Goal: Transaction & Acquisition: Purchase product/service

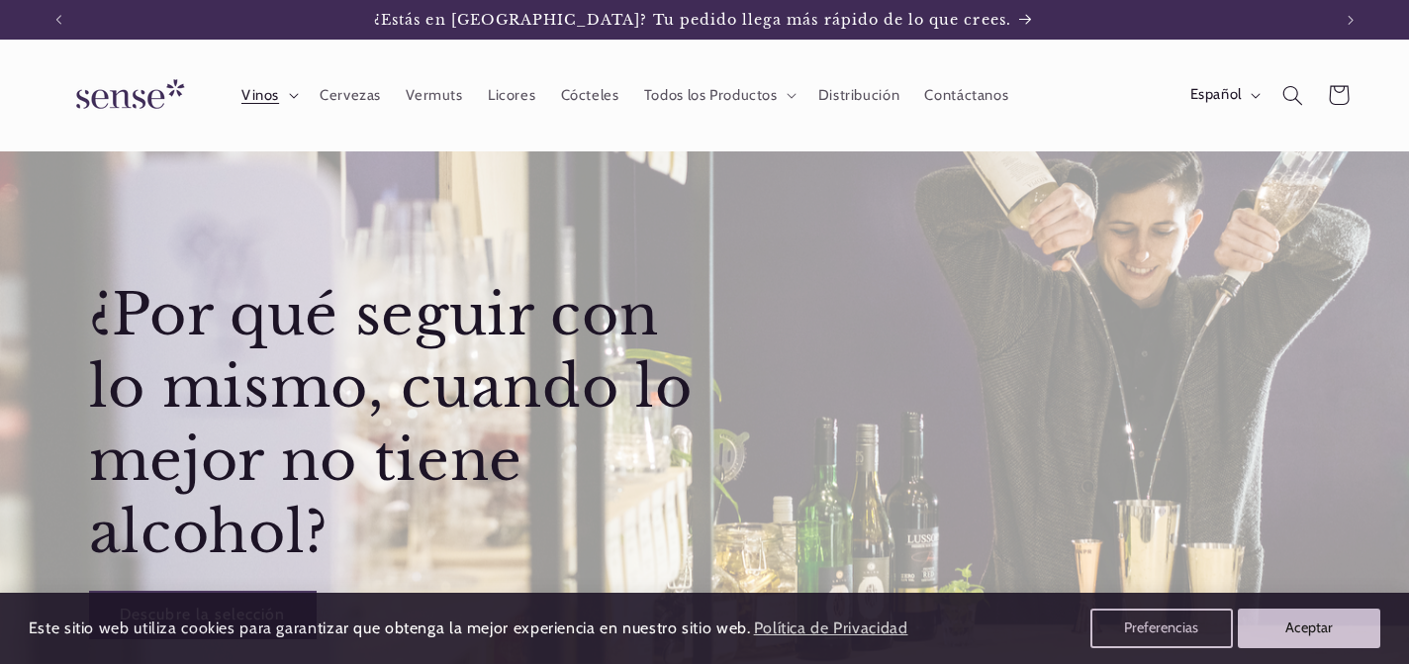
click at [290, 92] on summary "Vinos" at bounding box center [268, 95] width 78 height 44
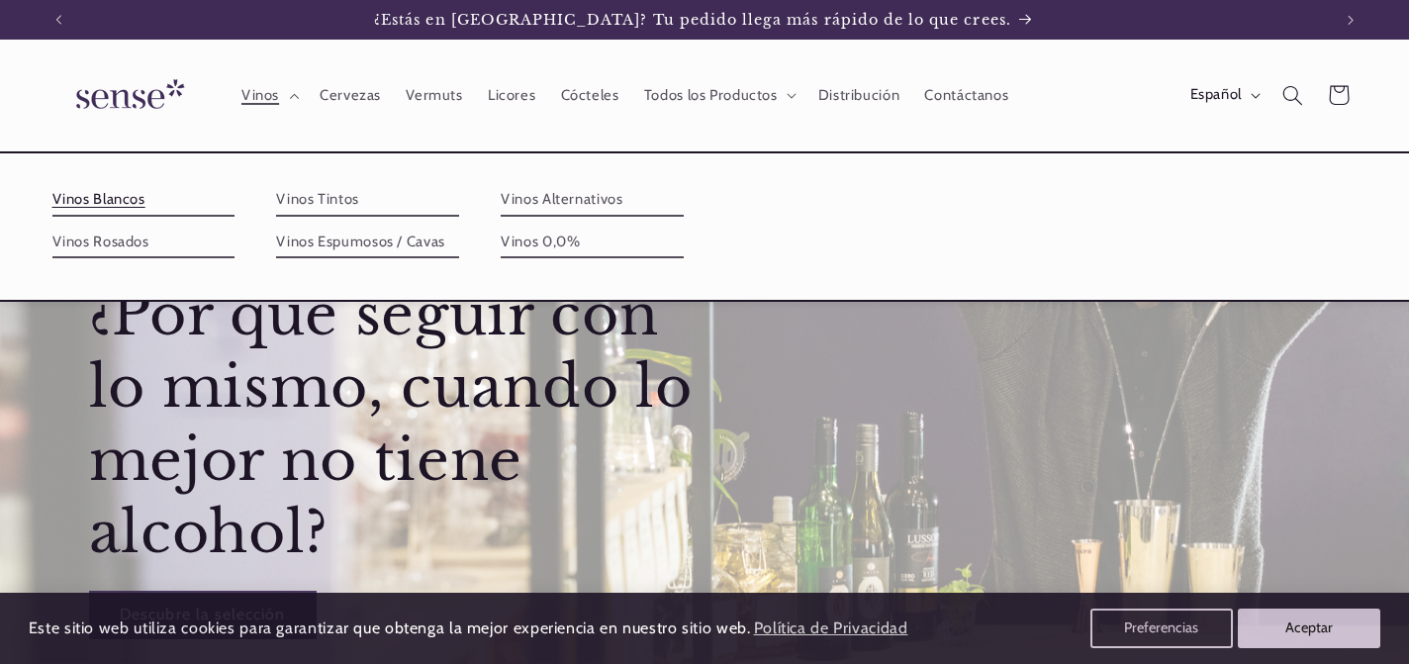
click at [132, 198] on link "Vinos Blancos" at bounding box center [143, 200] width 183 height 32
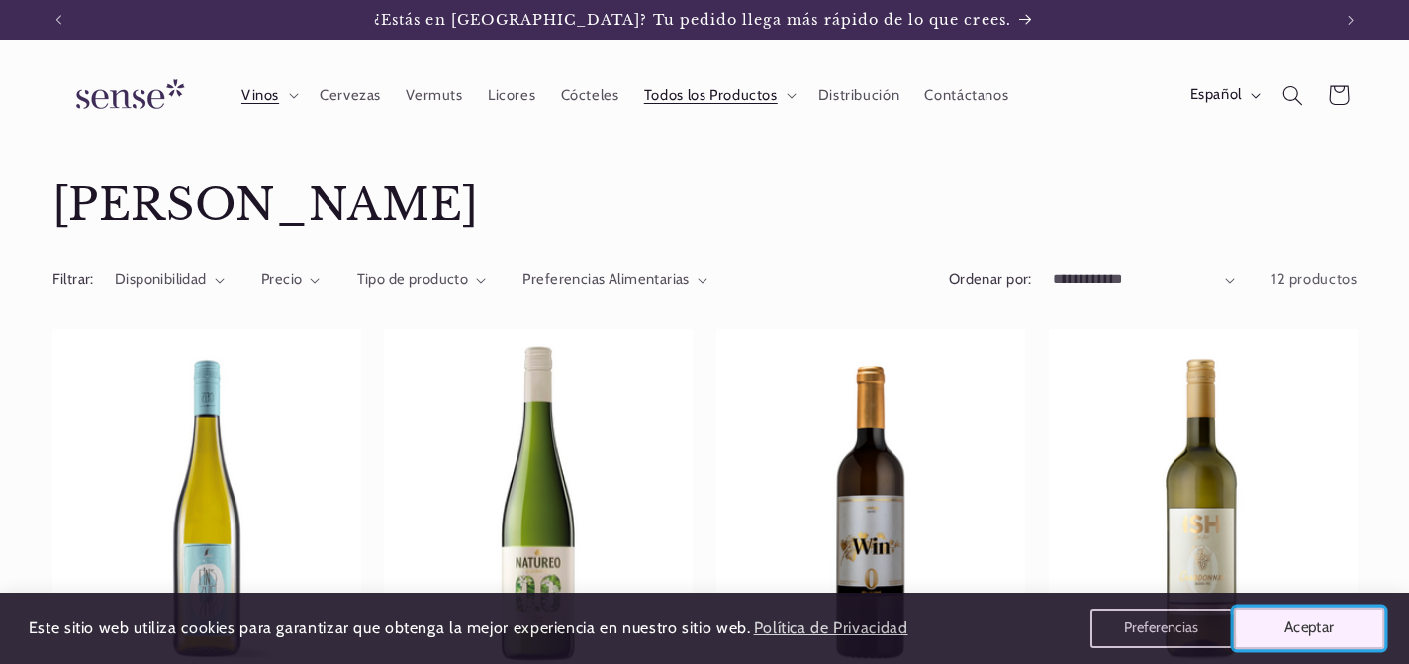
click at [1282, 635] on button "Aceptar" at bounding box center [1309, 629] width 151 height 42
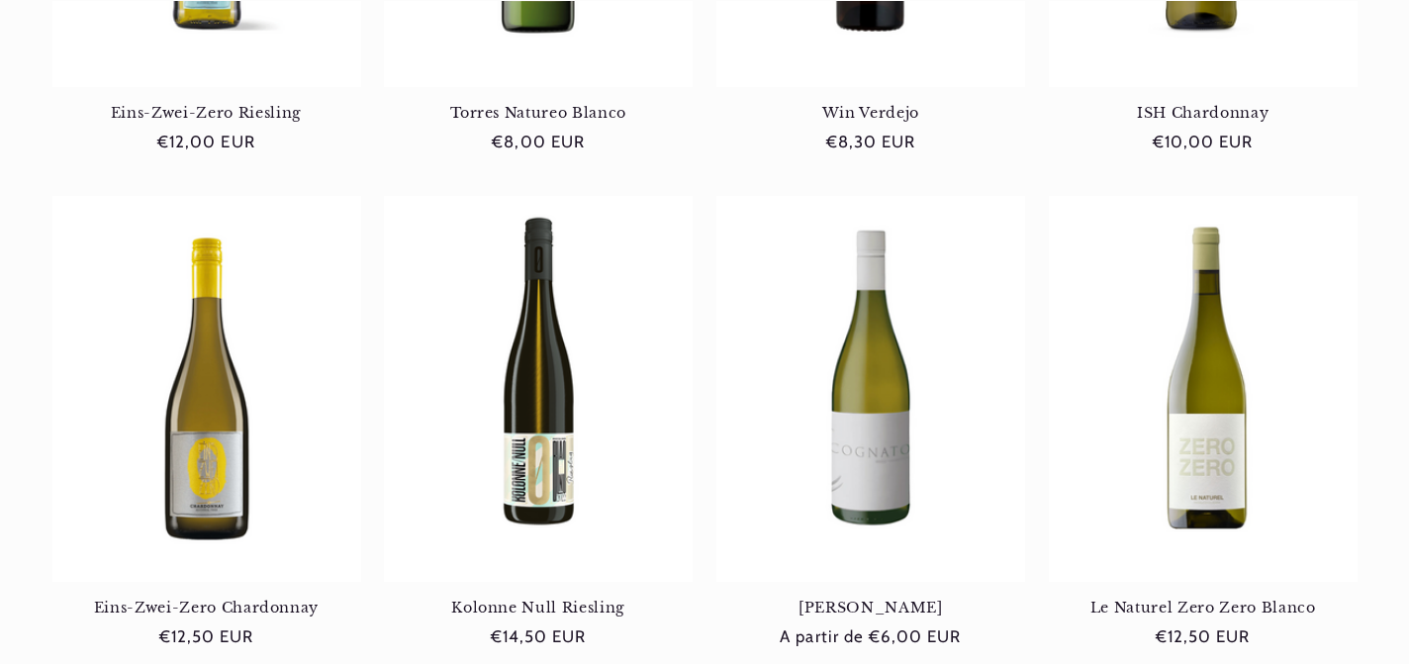
scroll to position [691, 0]
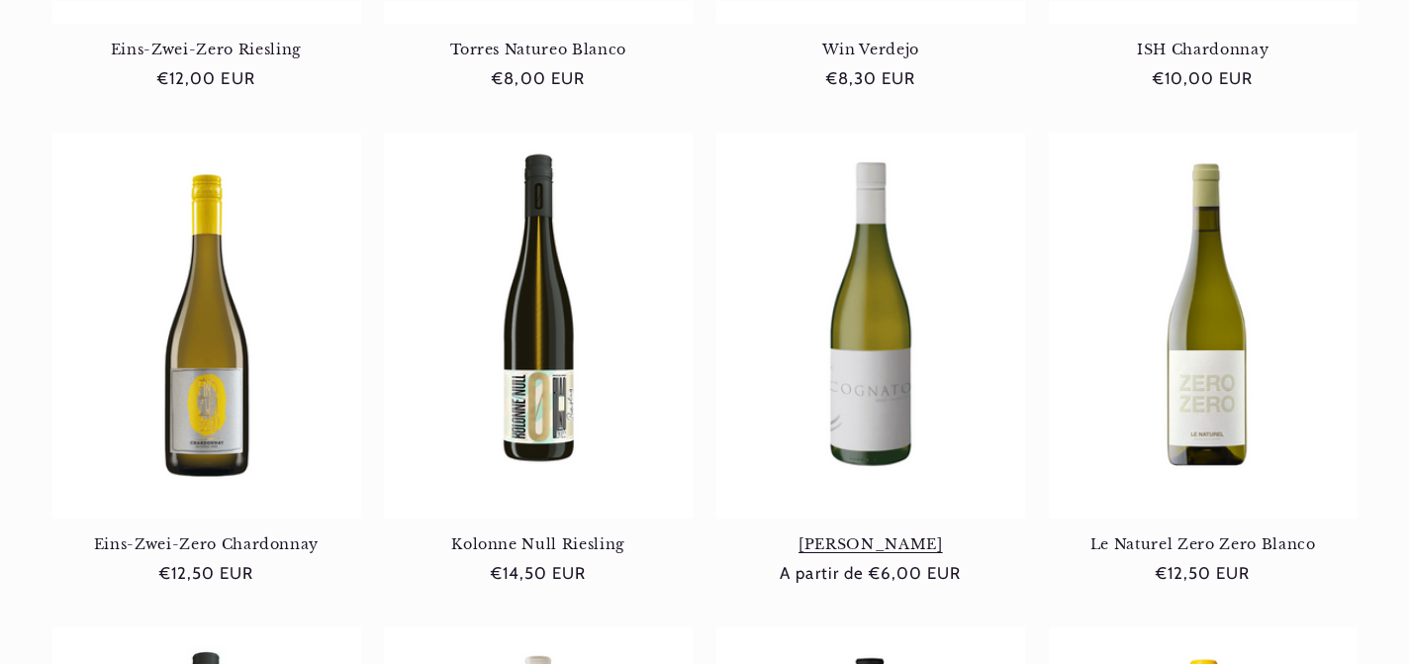
click at [882, 535] on link "[PERSON_NAME]" at bounding box center [871, 544] width 309 height 18
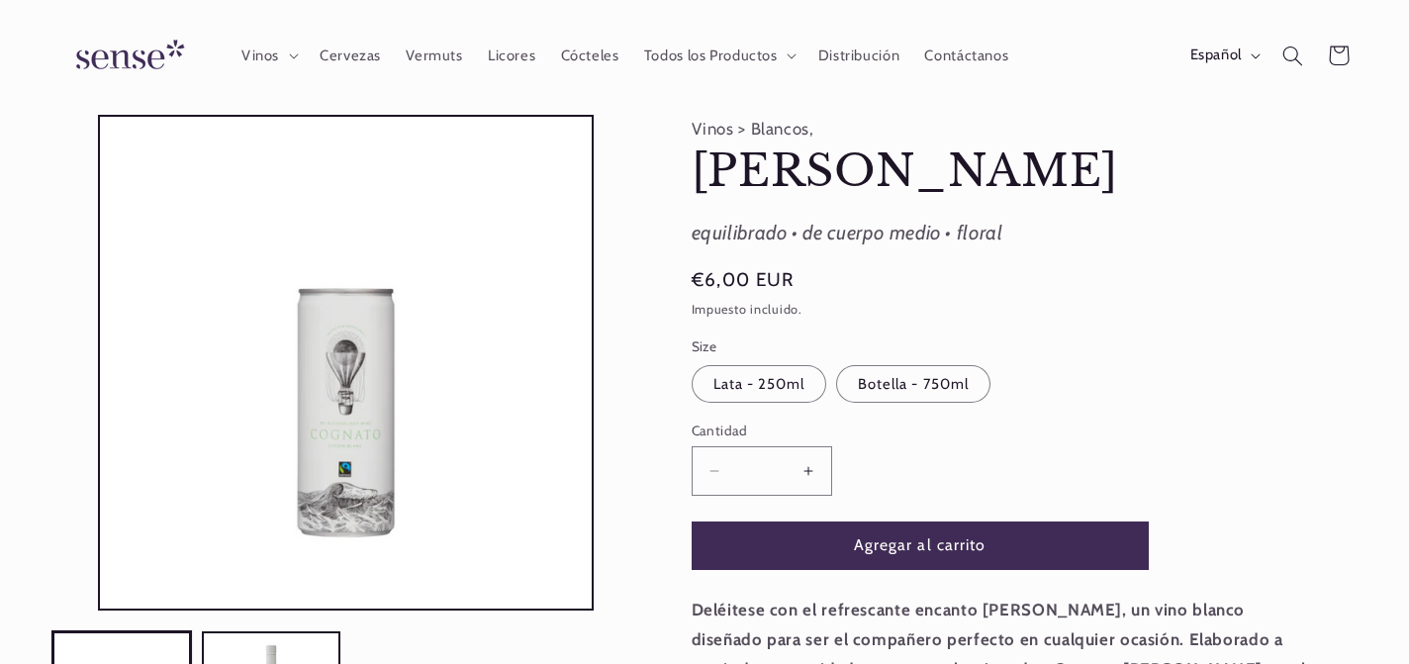
scroll to position [53, 0]
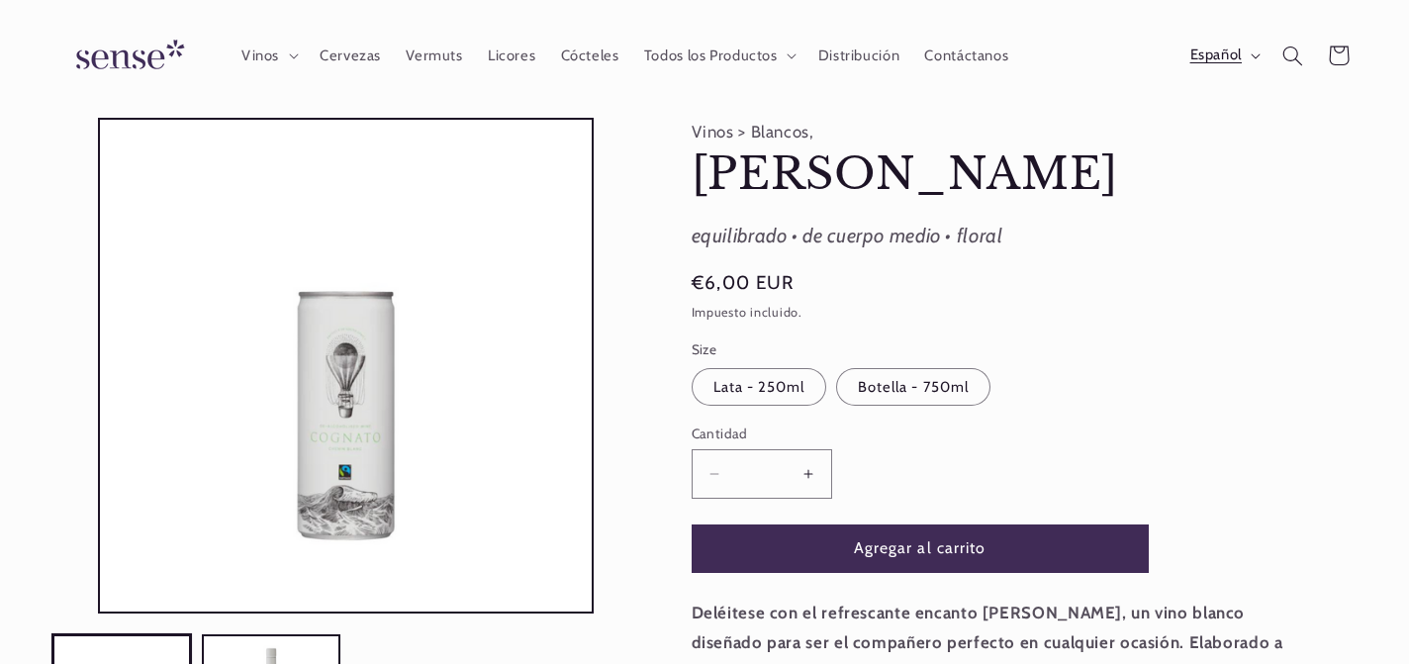
click at [1206, 50] on span "Español" at bounding box center [1216, 57] width 51 height 22
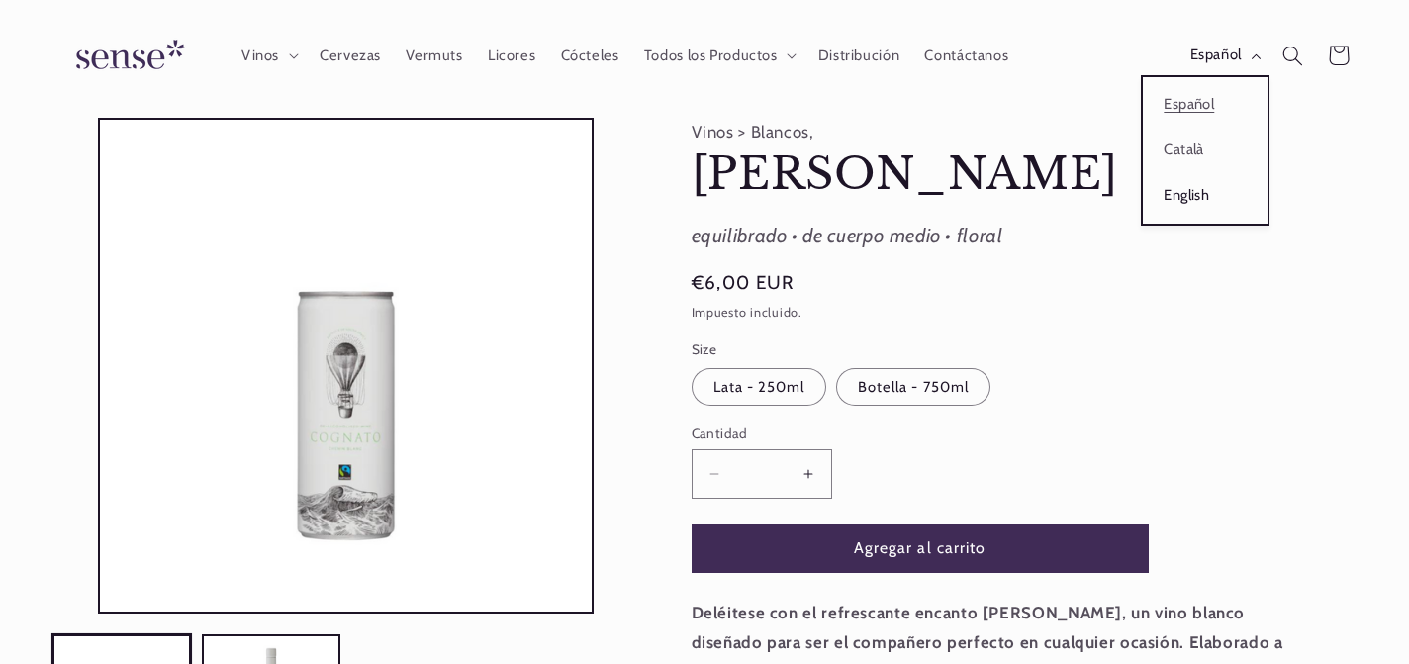
click at [1179, 186] on link "English" at bounding box center [1205, 196] width 125 height 46
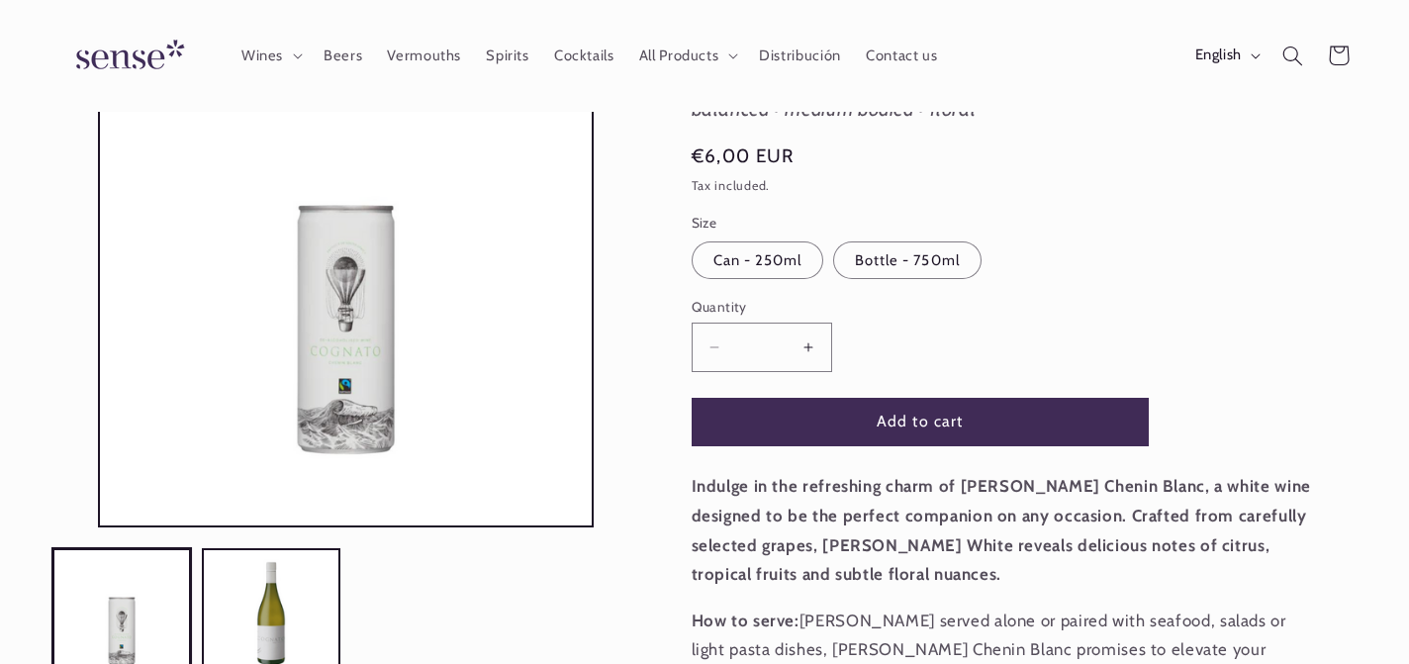
scroll to position [178, 0]
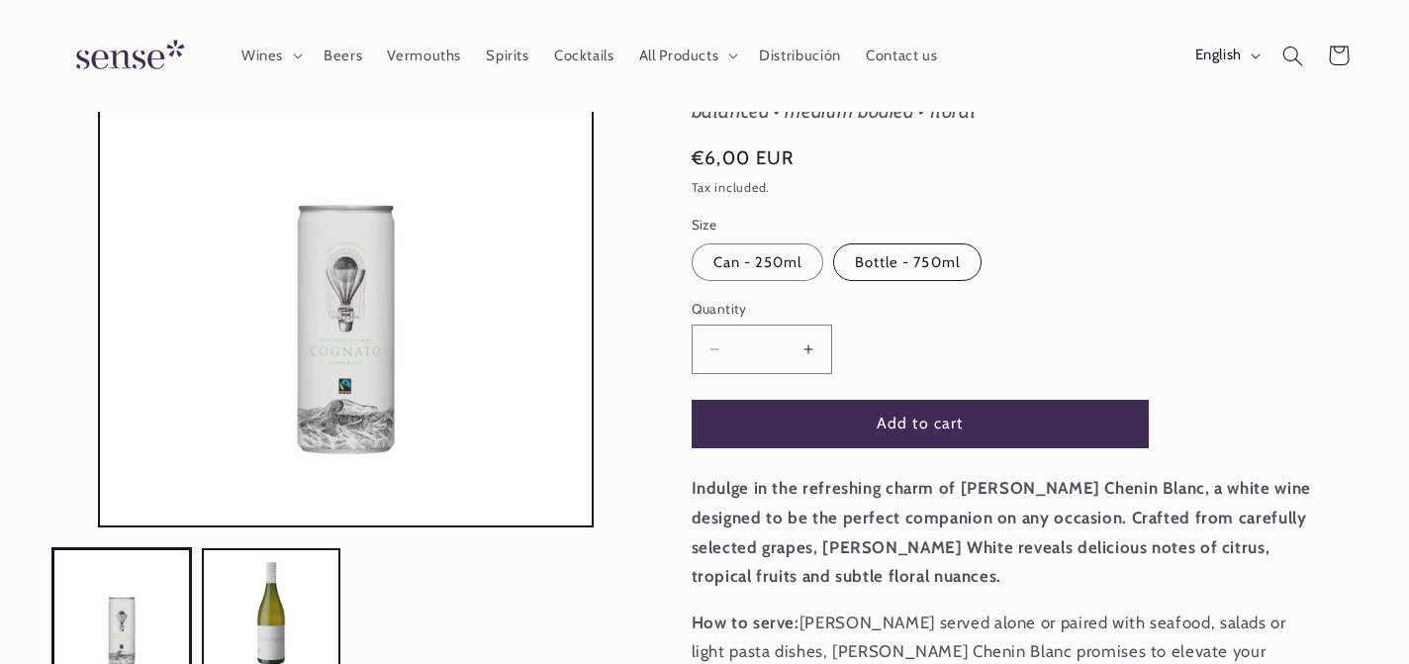
click at [890, 268] on label "Bottle - 750ml Variant sold out or unavailable" at bounding box center [907, 262] width 148 height 38
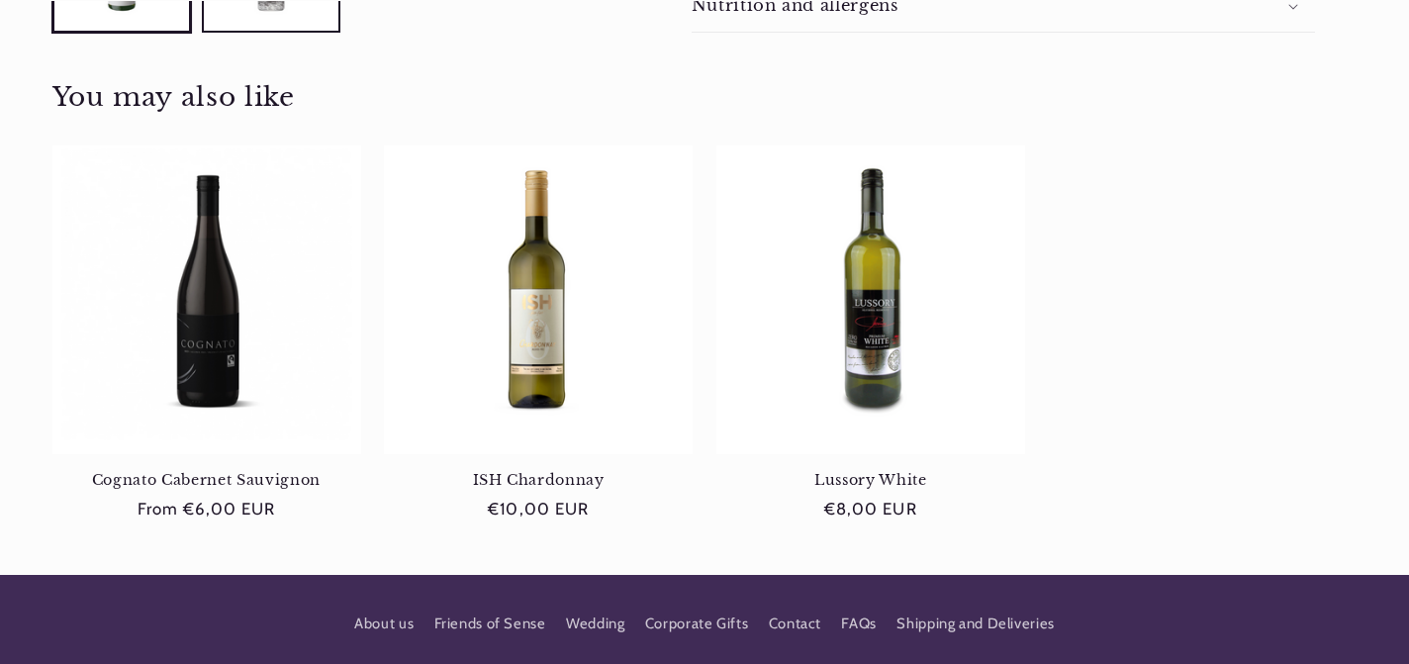
scroll to position [1054, 0]
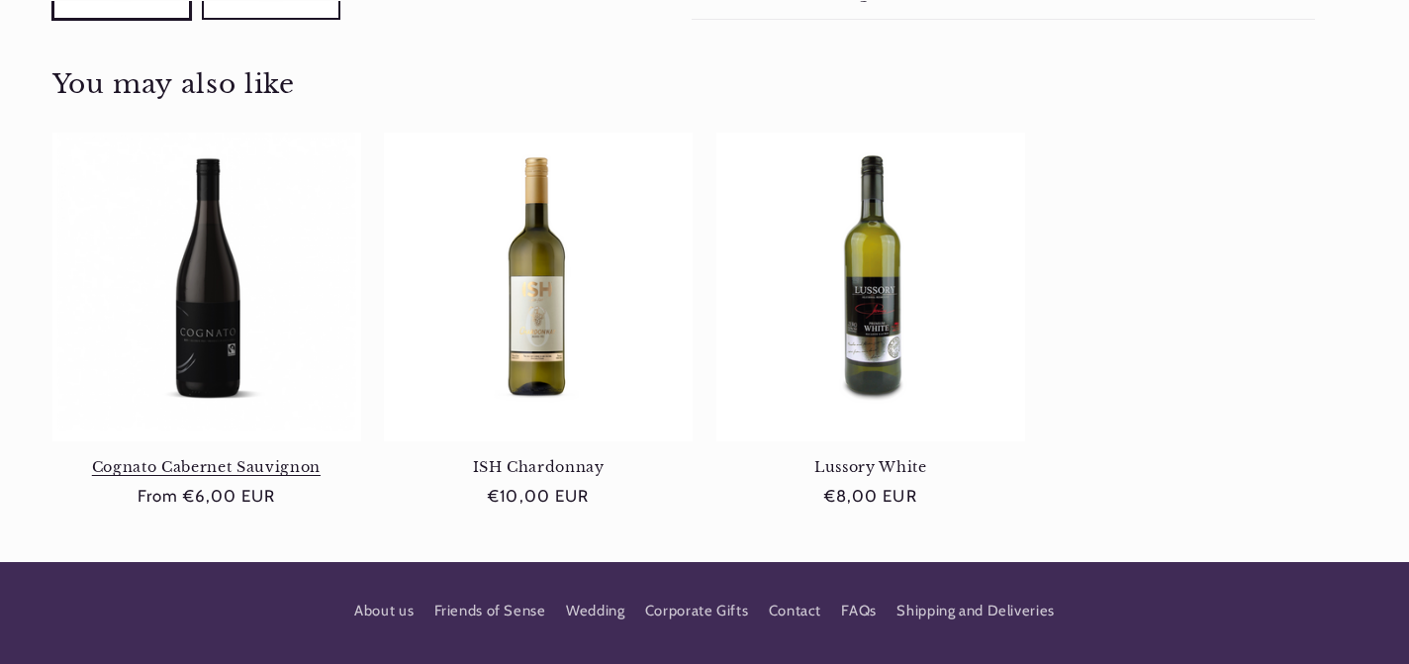
click at [217, 458] on link "Cognato Cabernet Sauvignon" at bounding box center [206, 467] width 309 height 18
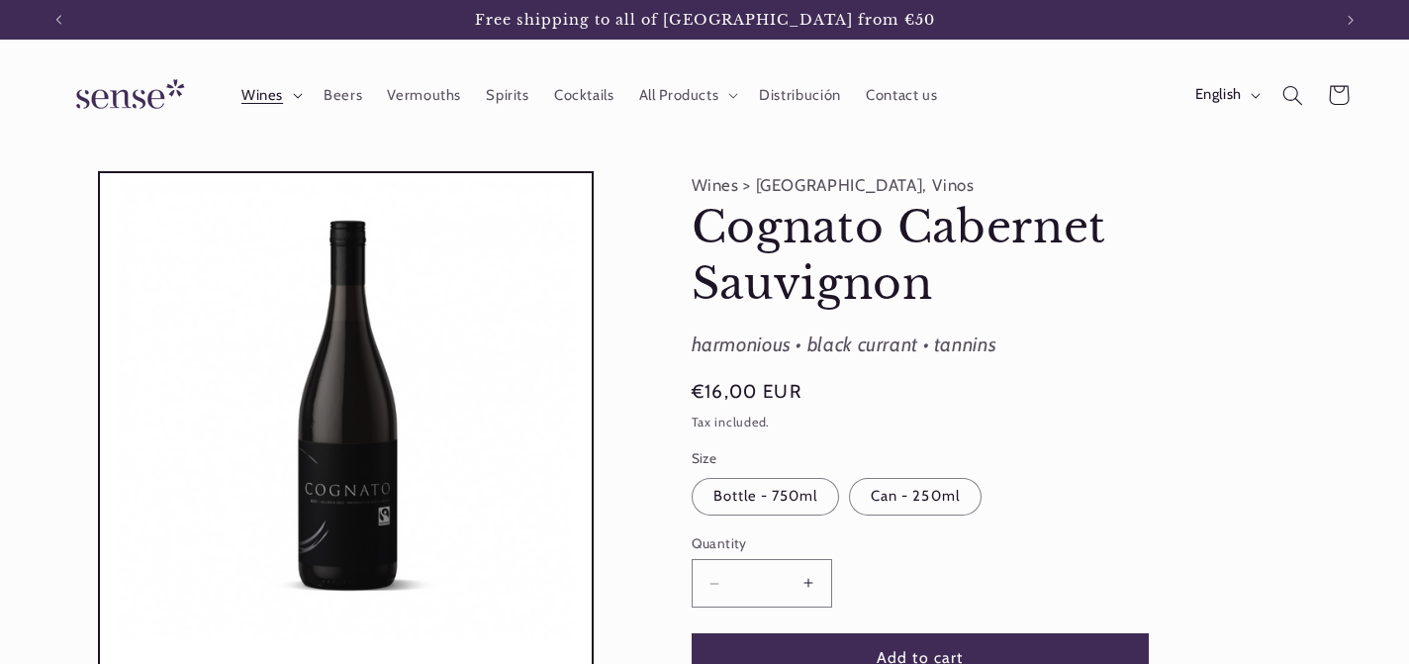
click at [286, 92] on summary "Wines" at bounding box center [270, 95] width 82 height 44
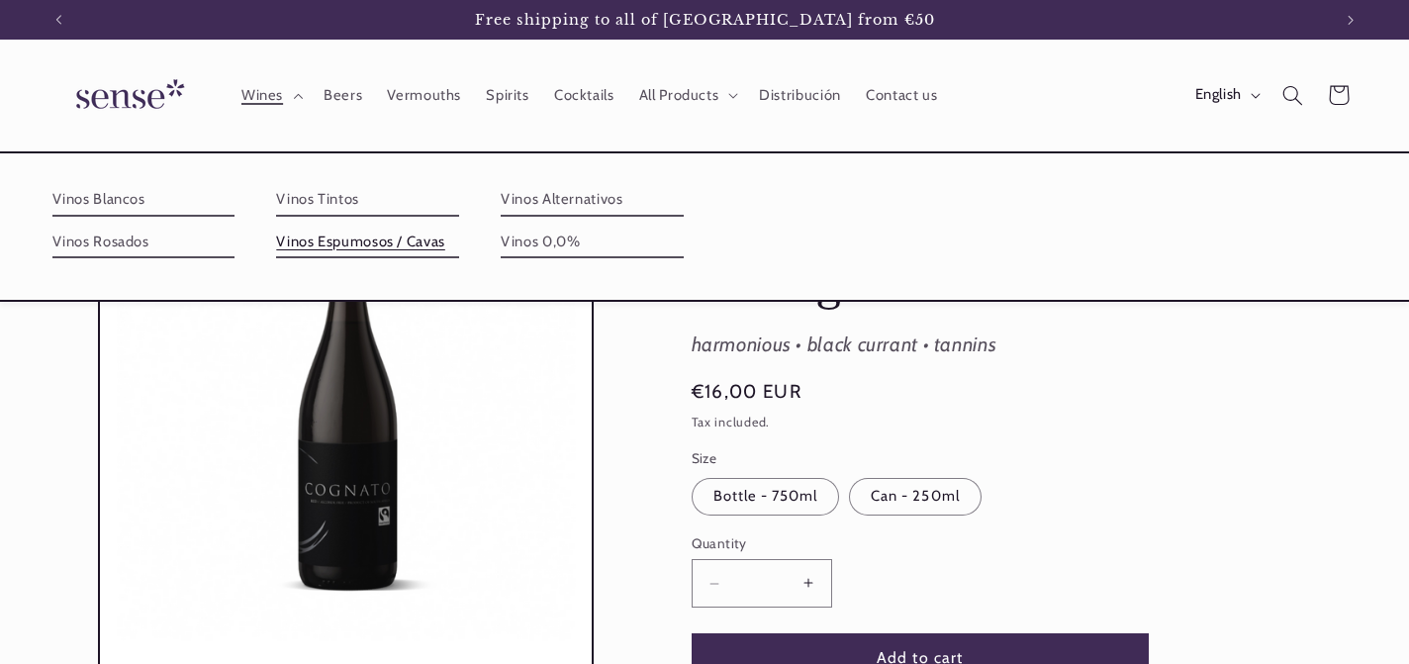
click at [339, 239] on link "Vinos Espumosos / Cavas" at bounding box center [367, 243] width 183 height 32
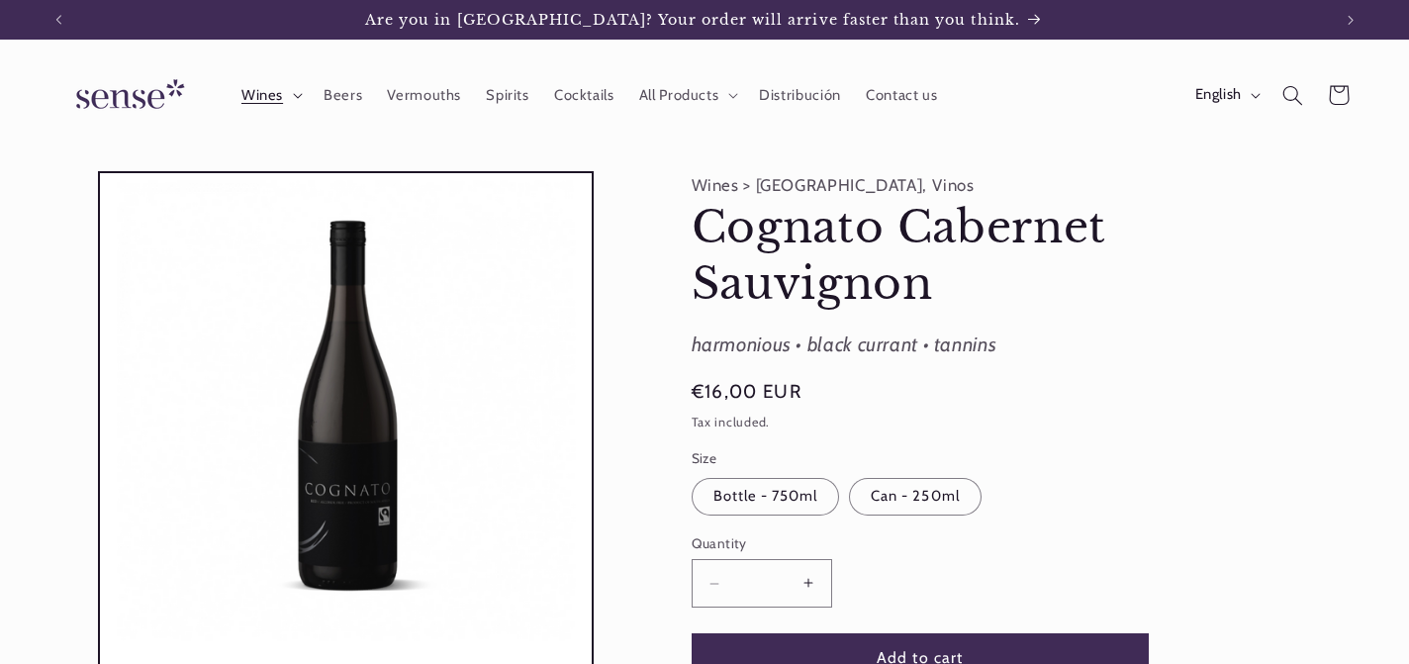
click at [268, 87] on span "Wines" at bounding box center [262, 95] width 42 height 19
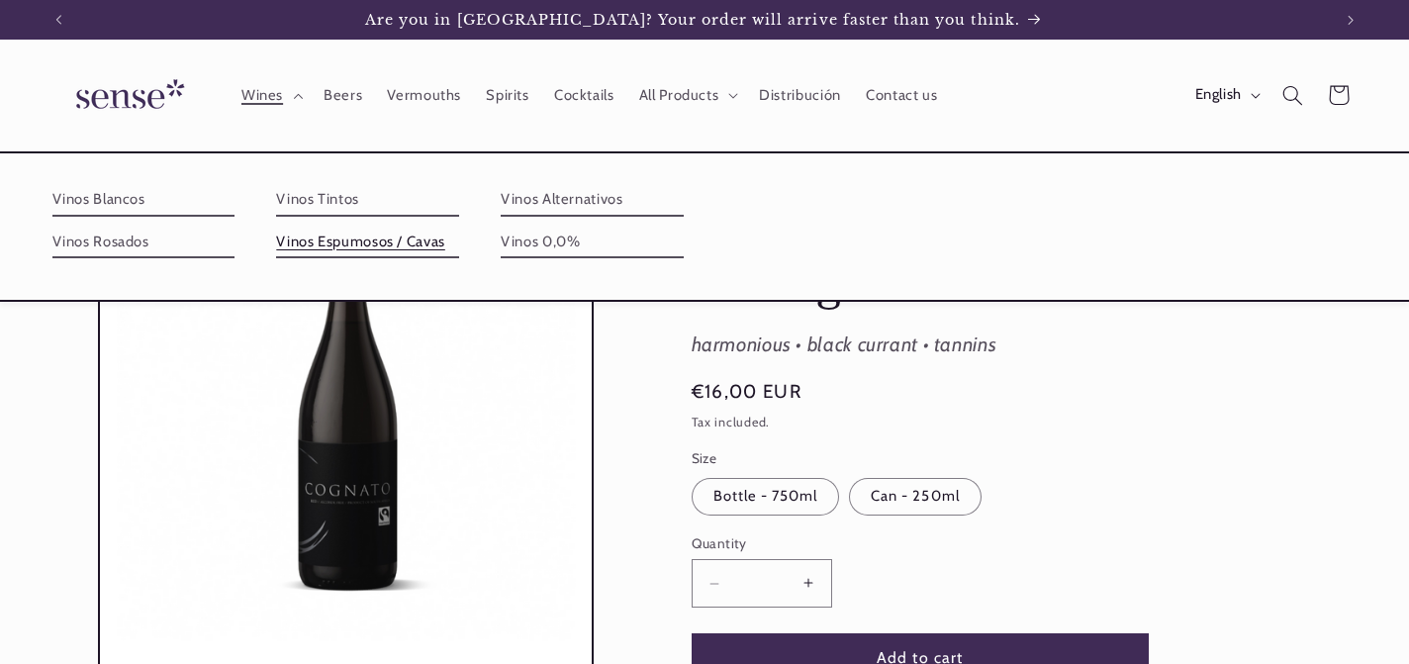
click at [373, 237] on link "Vinos Espumosos / Cavas" at bounding box center [367, 243] width 183 height 32
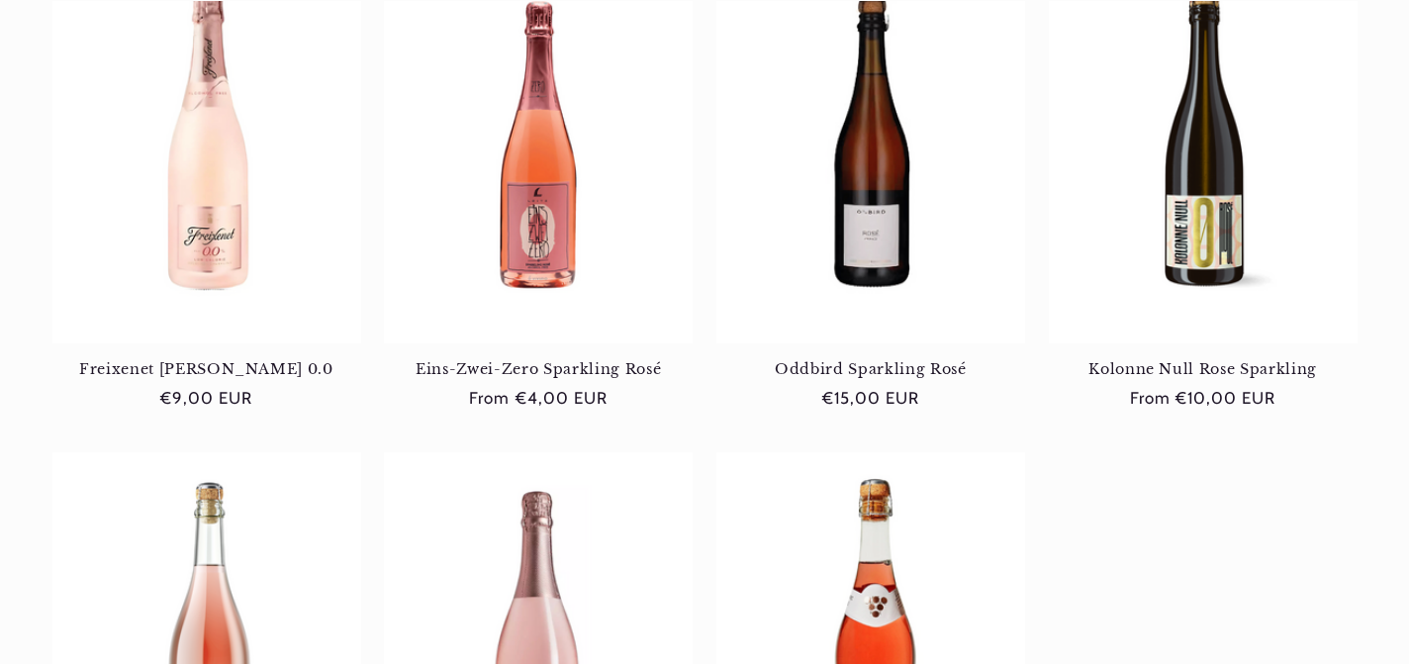
scroll to position [378, 0]
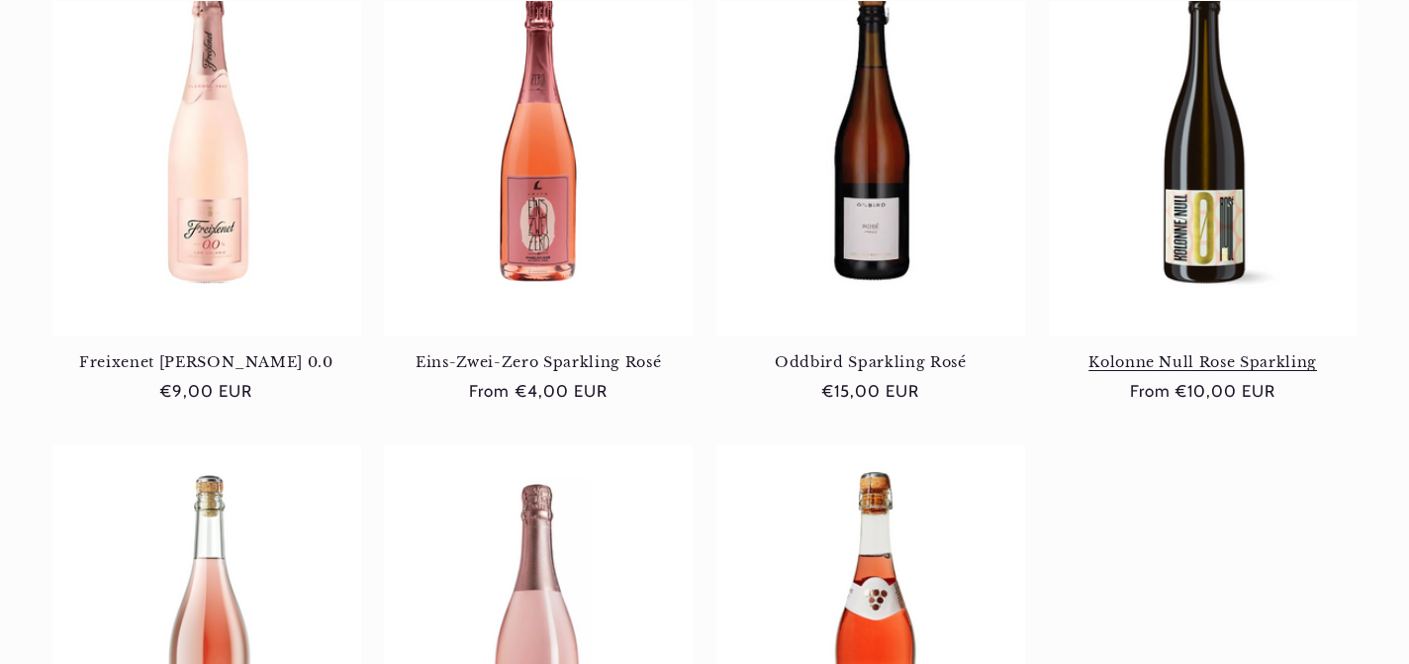
click at [1195, 353] on link "Kolonne Null Rose Sparkling" at bounding box center [1203, 362] width 309 height 18
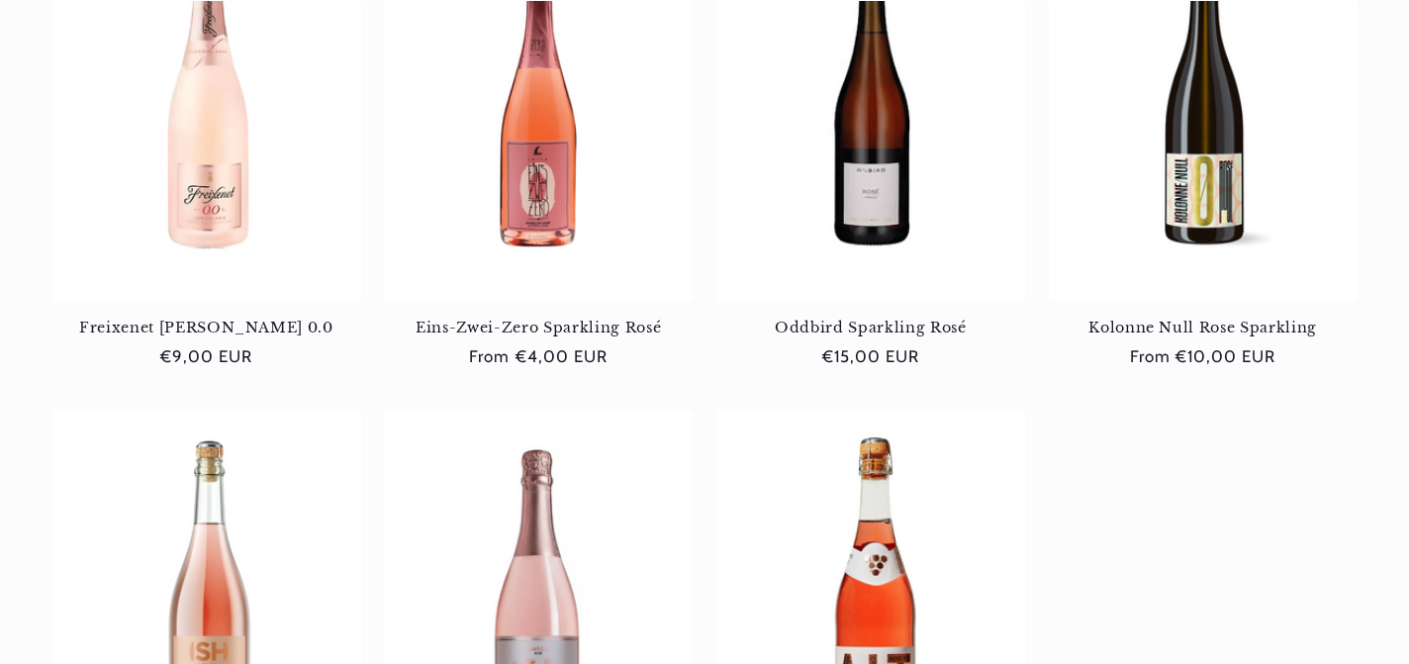
scroll to position [428, 0]
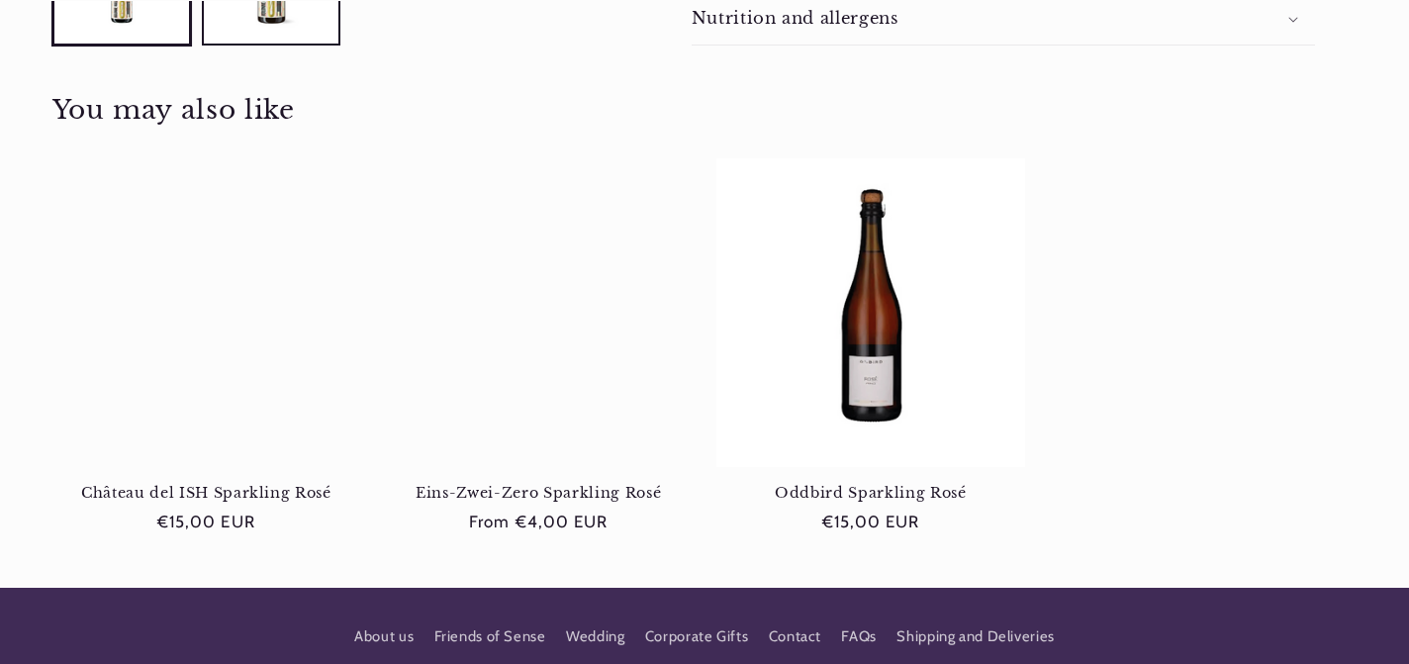
scroll to position [1056, 0]
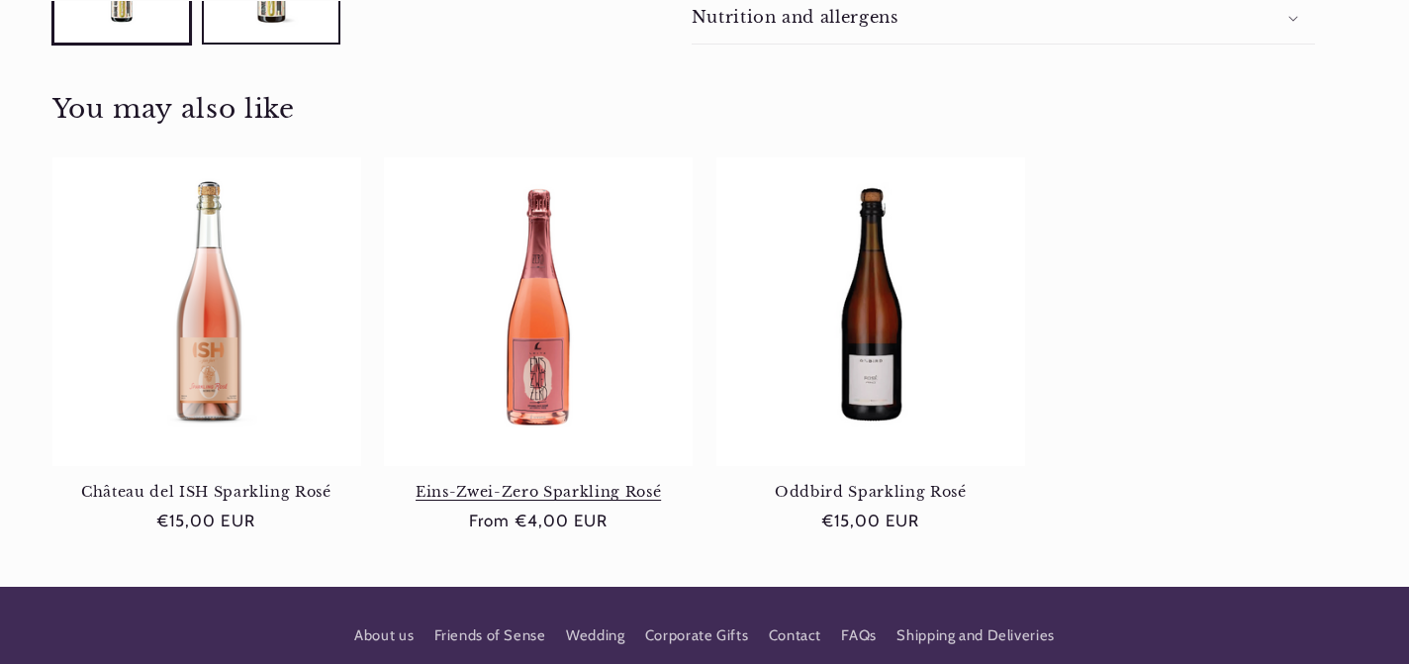
click at [528, 483] on link "Eins-Zwei-Zero Sparkling Rosé" at bounding box center [538, 492] width 309 height 18
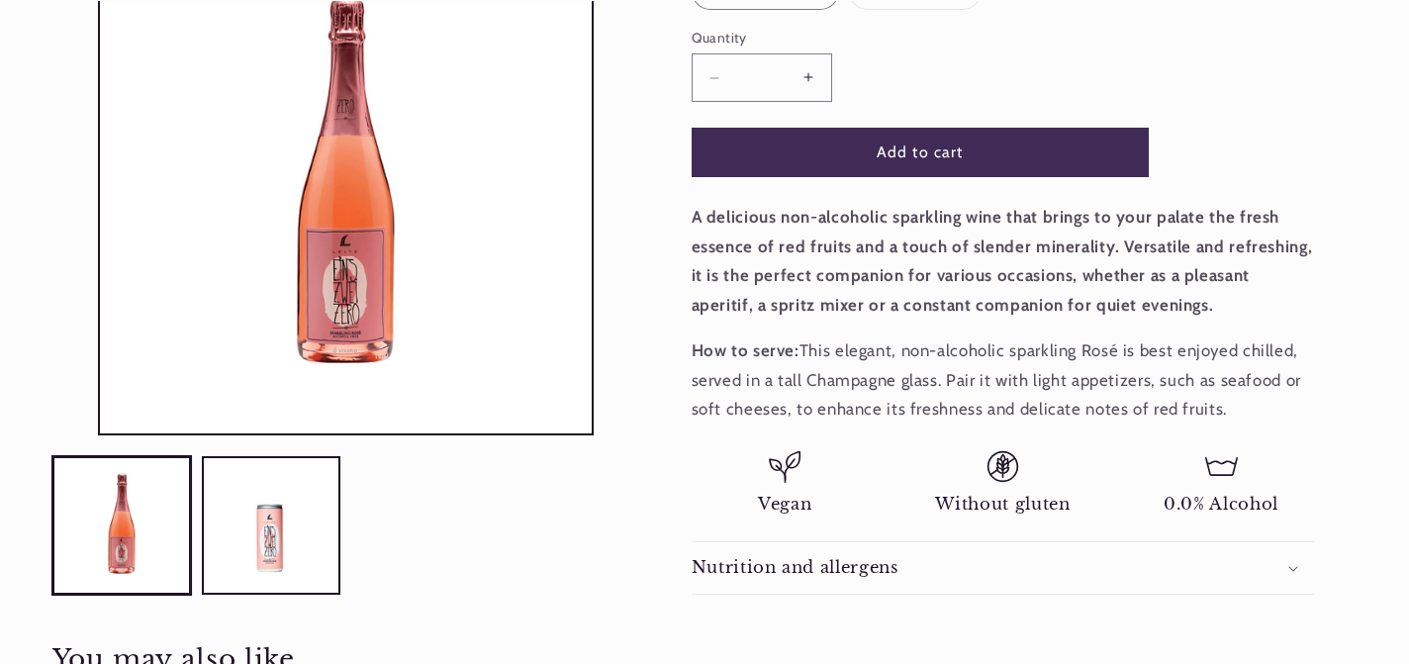
scroll to position [507, 0]
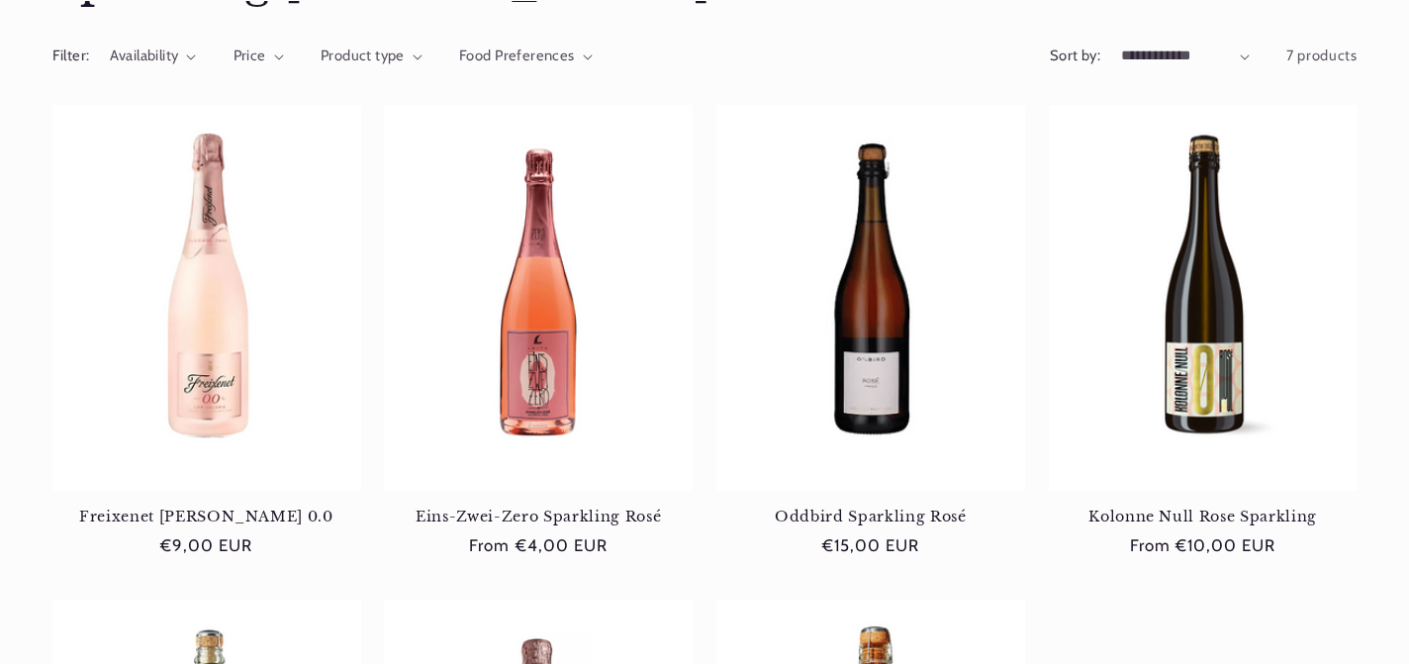
scroll to position [225, 0]
click at [514, 507] on link "Eins-Zwei-Zero Sparkling Rosé" at bounding box center [538, 516] width 309 height 18
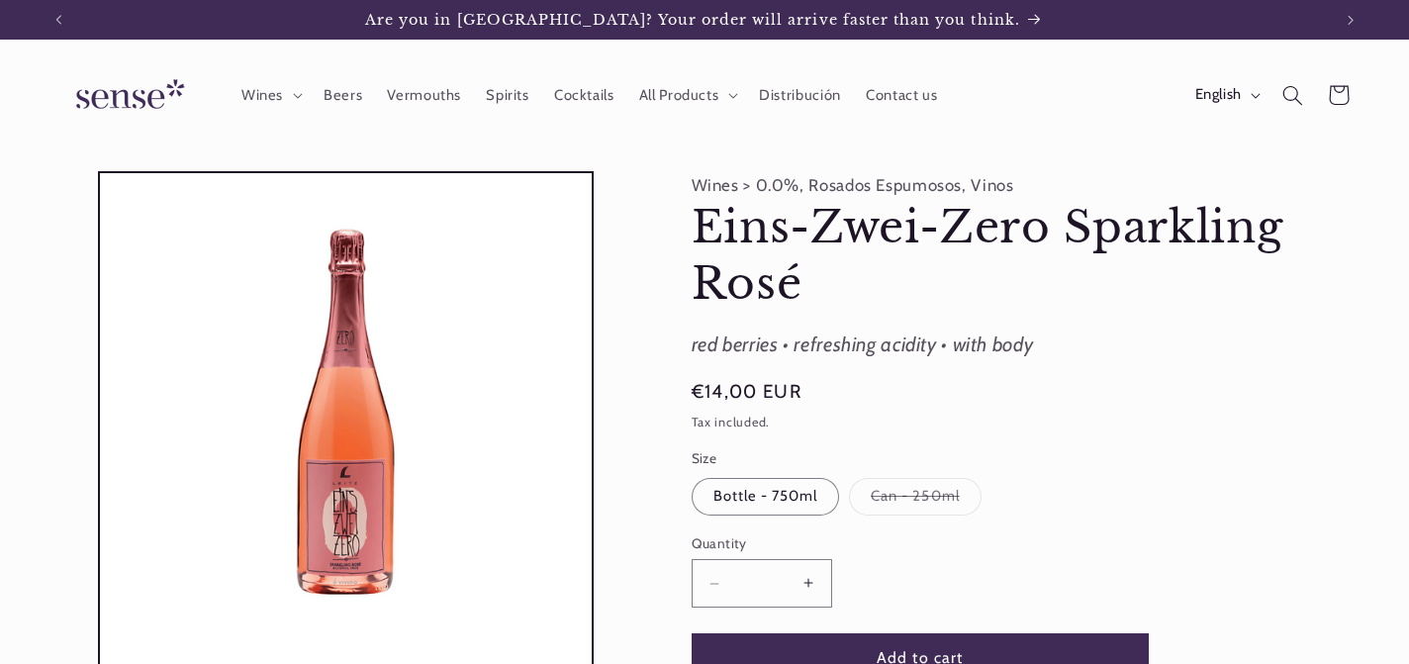
click at [941, 494] on label "Can - 250ml Variant sold out or unavailable" at bounding box center [915, 497] width 133 height 38
